Goal: Information Seeking & Learning: Learn about a topic

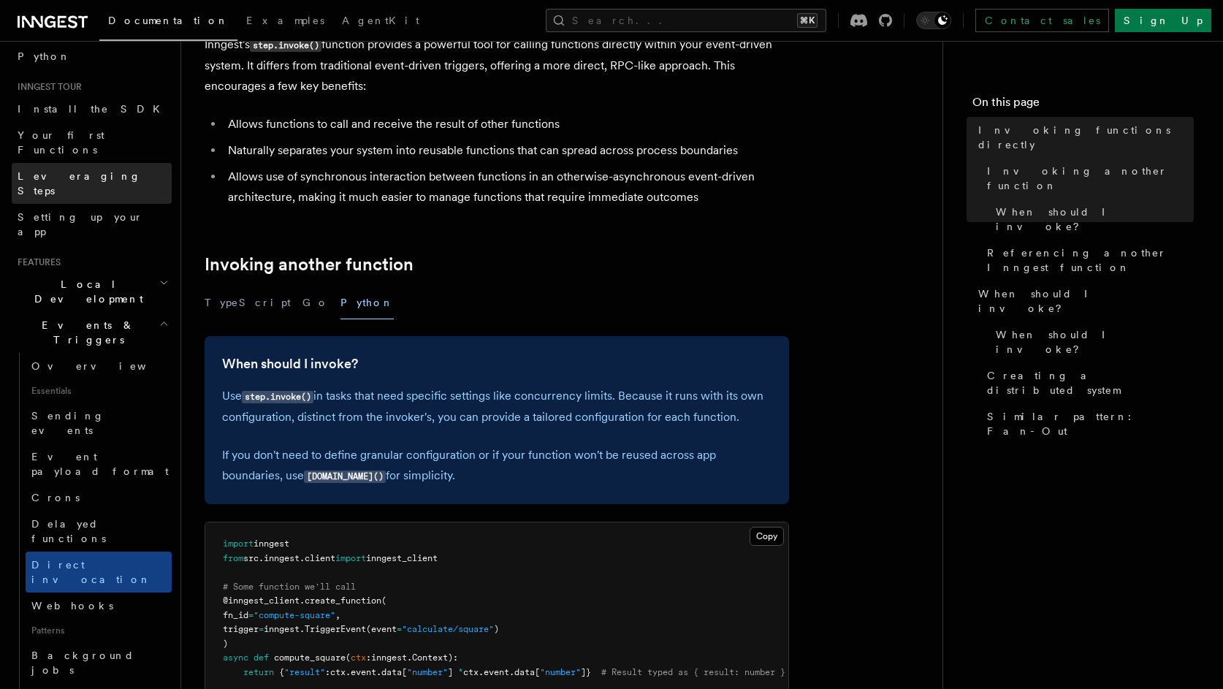
scroll to position [115, 0]
click at [142, 270] on h2 "Local Development" at bounding box center [92, 290] width 160 height 41
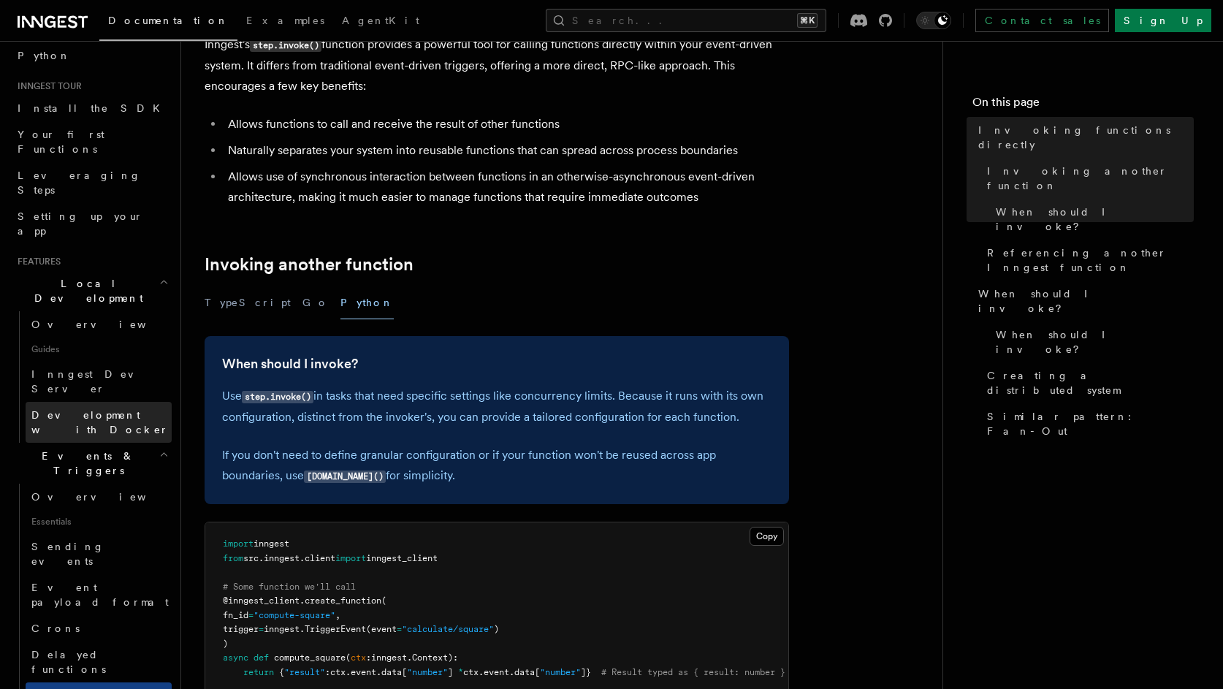
click at [98, 409] on span "Development with Docker" at bounding box center [99, 422] width 137 height 26
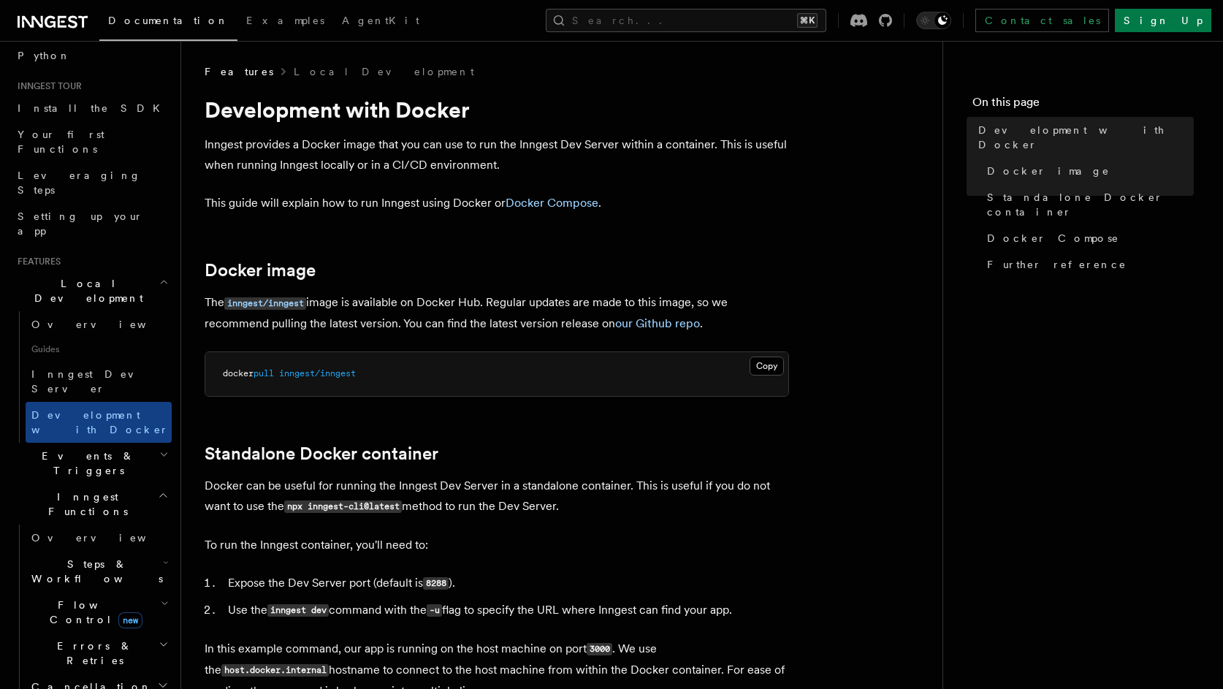
click at [159, 276] on icon "button" at bounding box center [163, 282] width 9 height 12
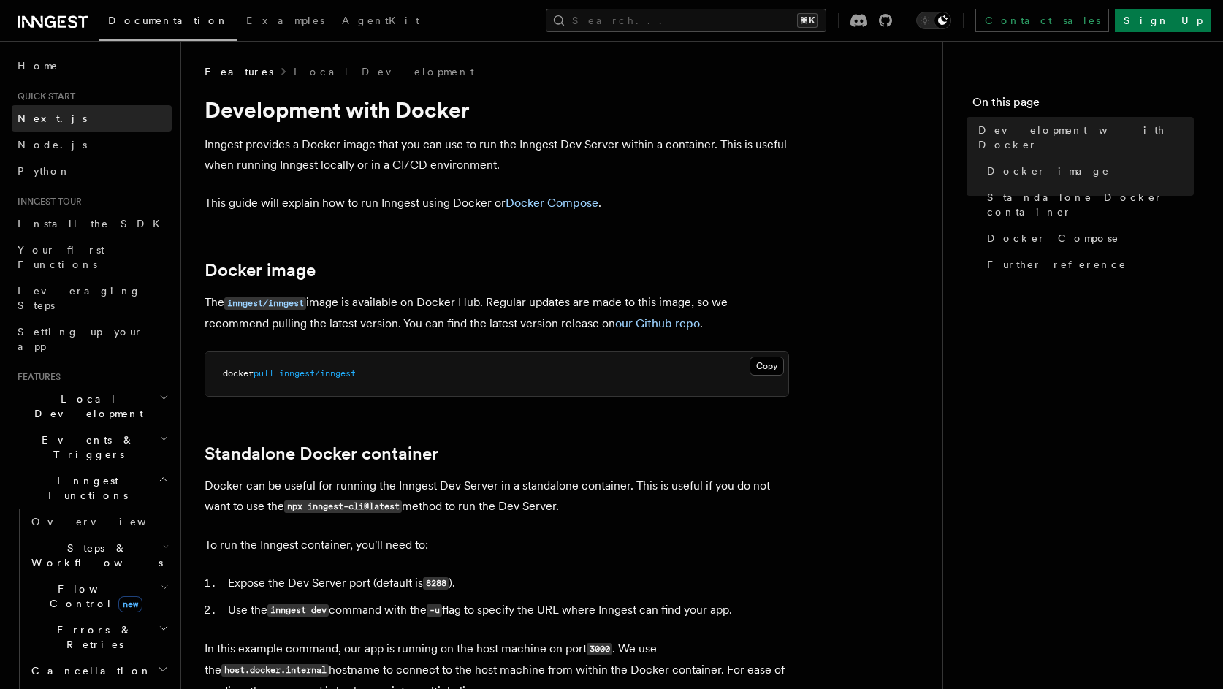
click at [61, 120] on link "Next.js" at bounding box center [92, 118] width 160 height 26
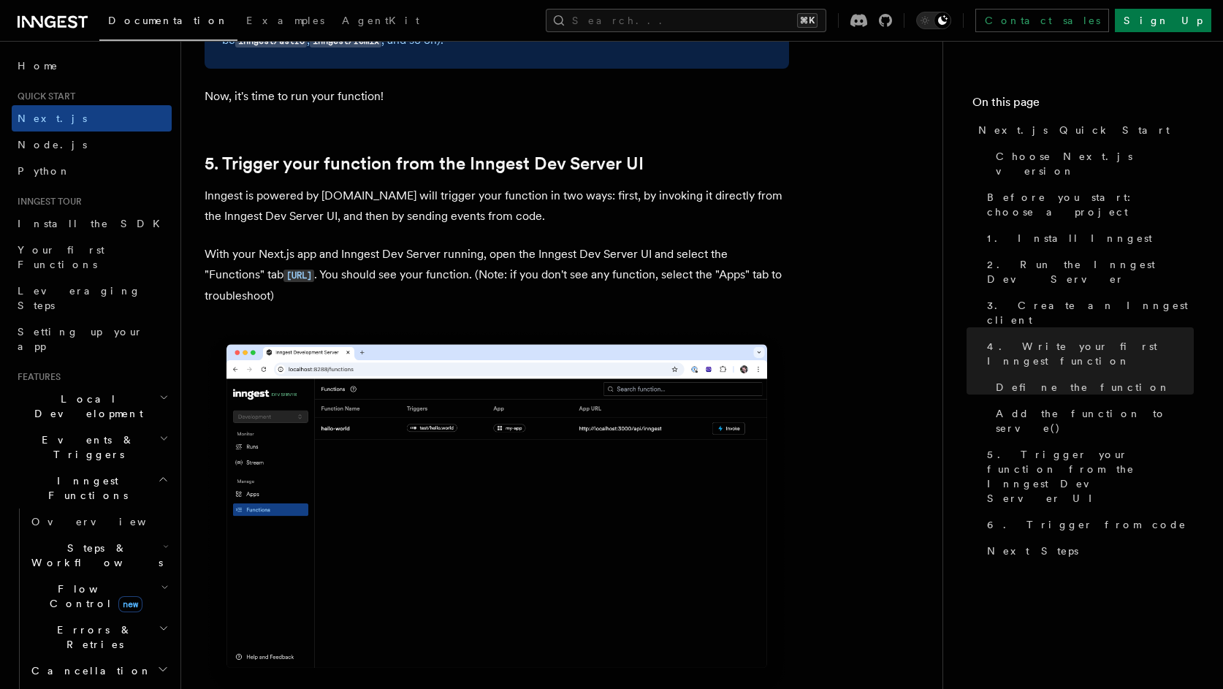
scroll to position [3304, 0]
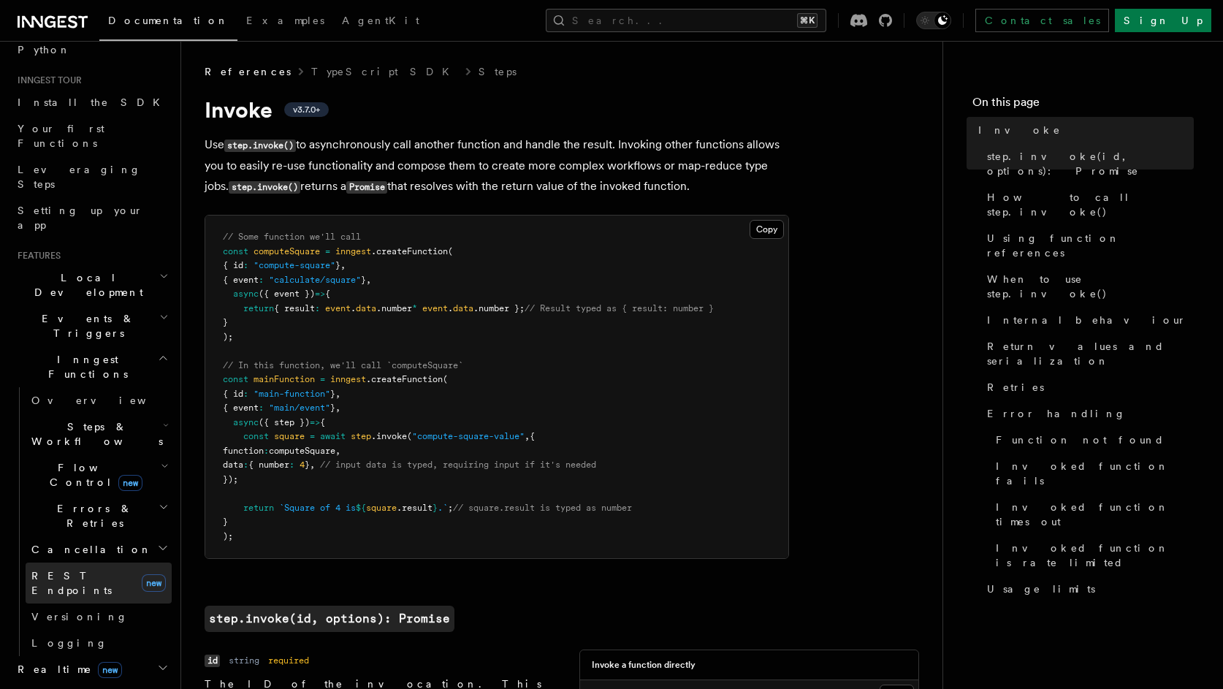
scroll to position [170, 0]
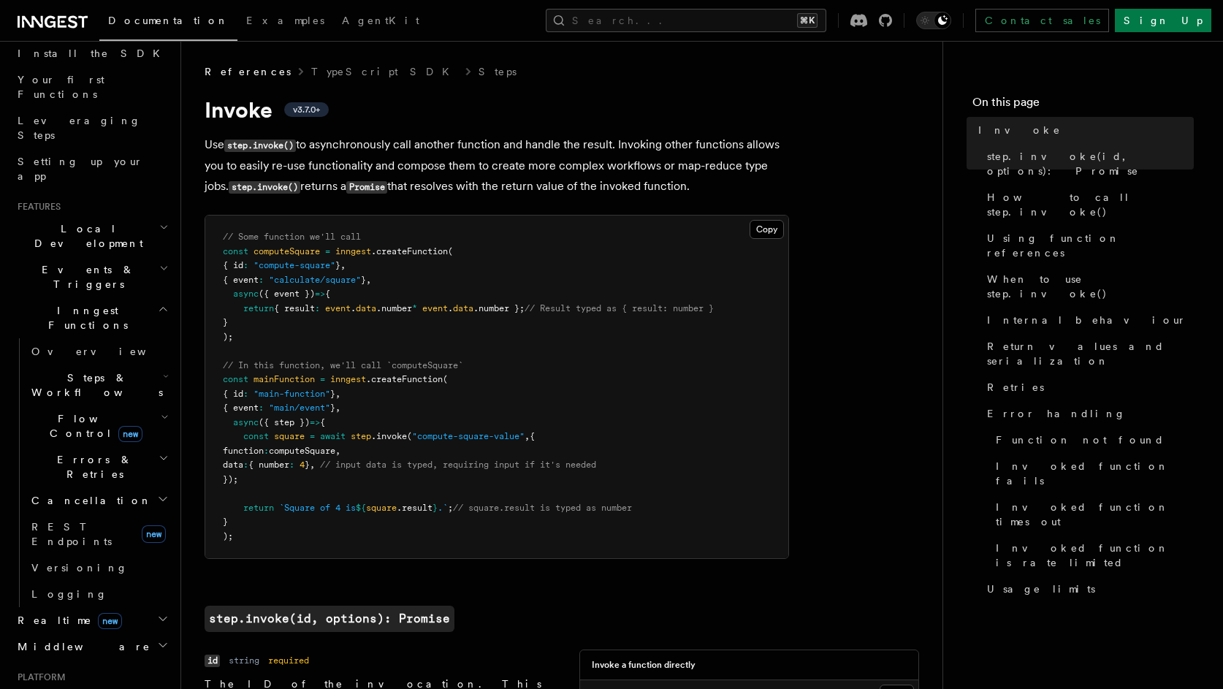
click at [129, 607] on h2 "Realtime new" at bounding box center [92, 620] width 160 height 26
click at [72, 641] on span "Overview" at bounding box center [106, 647] width 151 height 12
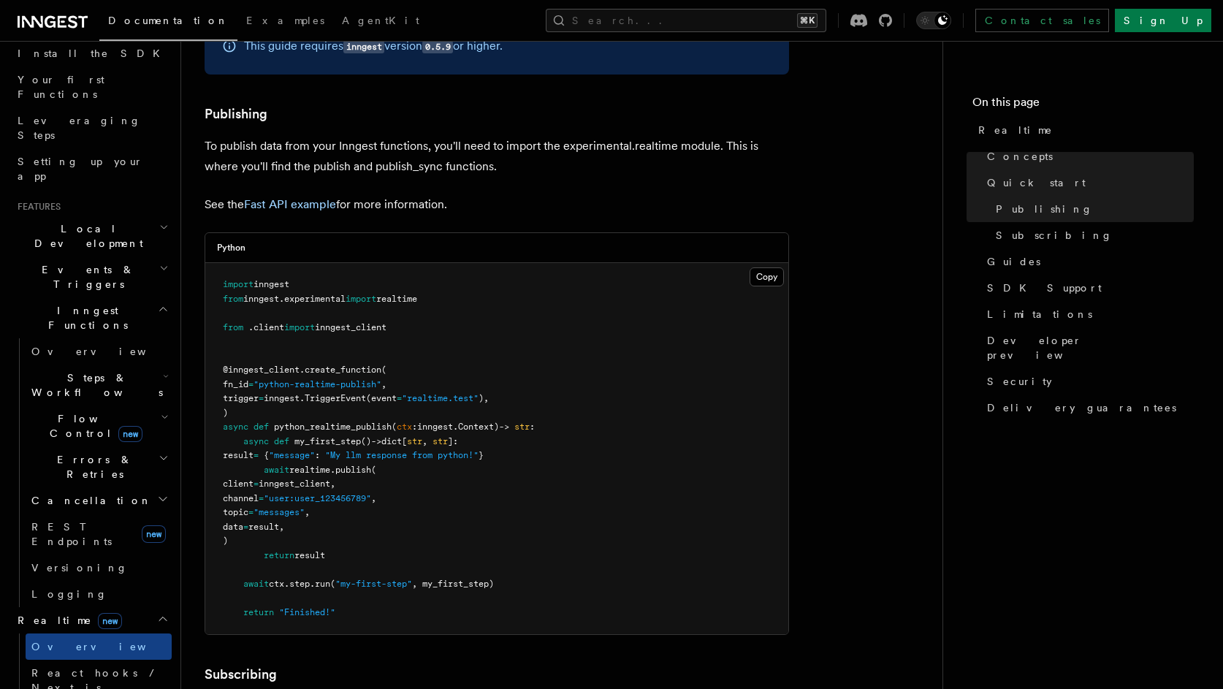
scroll to position [839, 0]
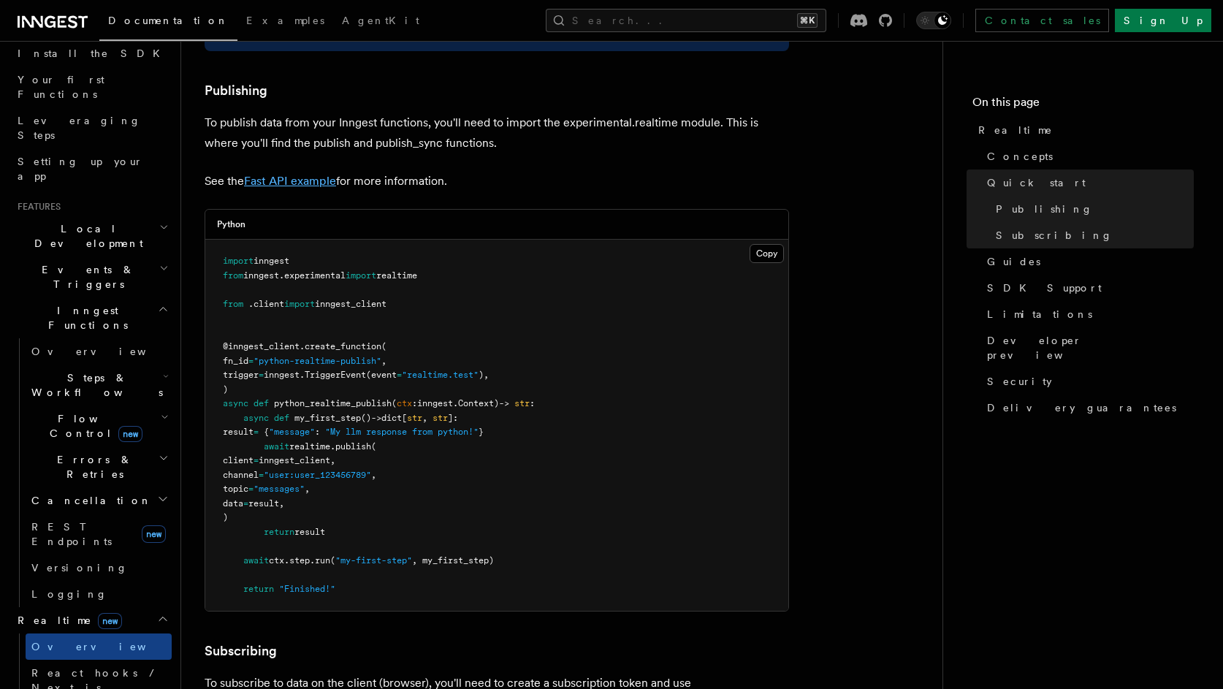
click at [284, 178] on link "Fast API example" at bounding box center [290, 181] width 92 height 14
